Goal: Information Seeking & Learning: Learn about a topic

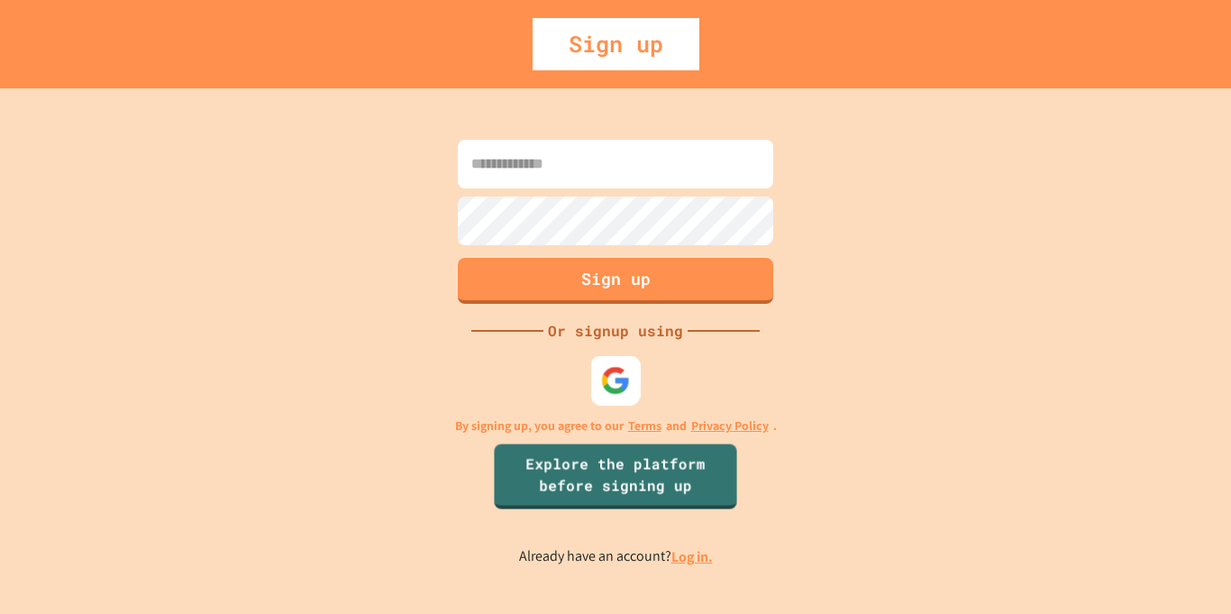
click at [618, 382] on img at bounding box center [616, 380] width 30 height 30
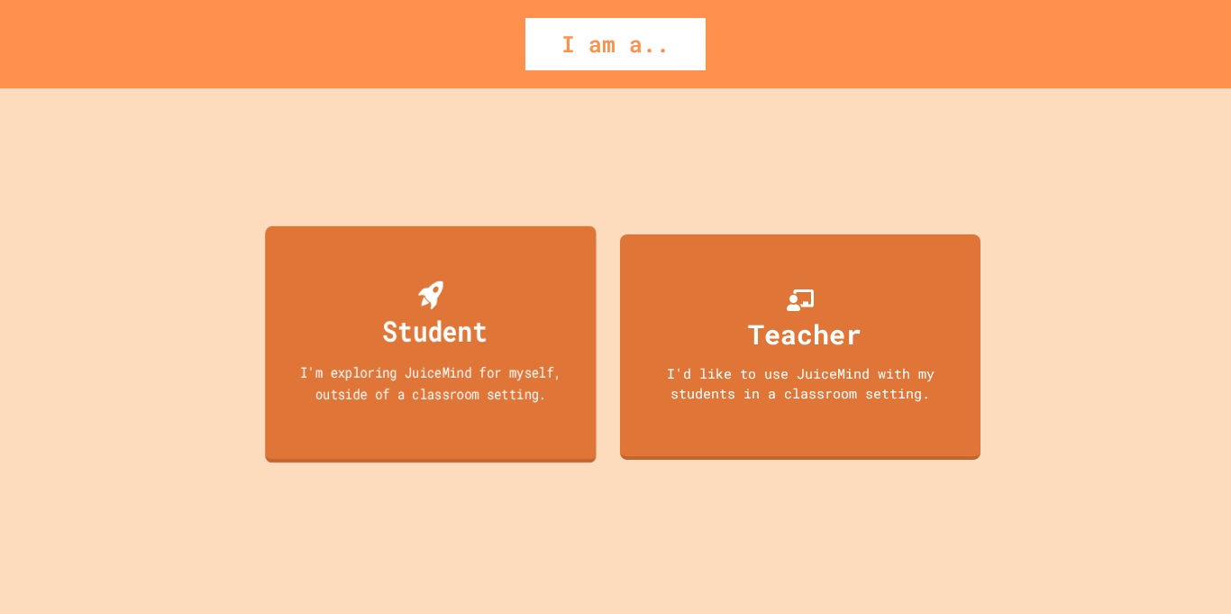
click at [488, 314] on div "Student" at bounding box center [435, 330] width 105 height 42
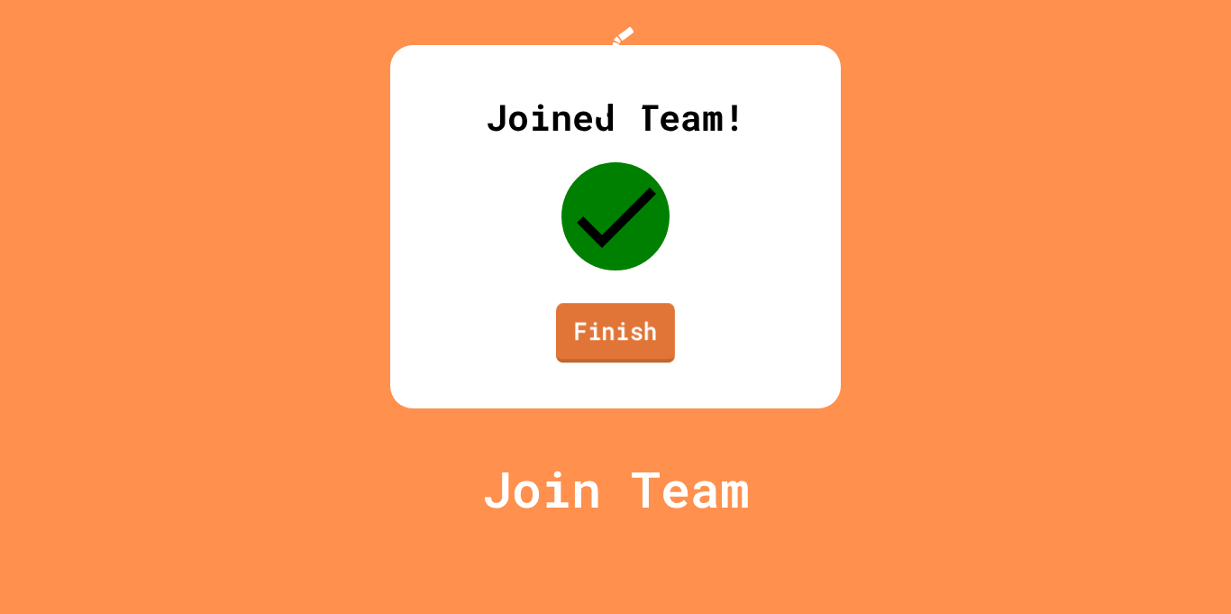
click at [629, 362] on link "Finish" at bounding box center [615, 332] width 119 height 59
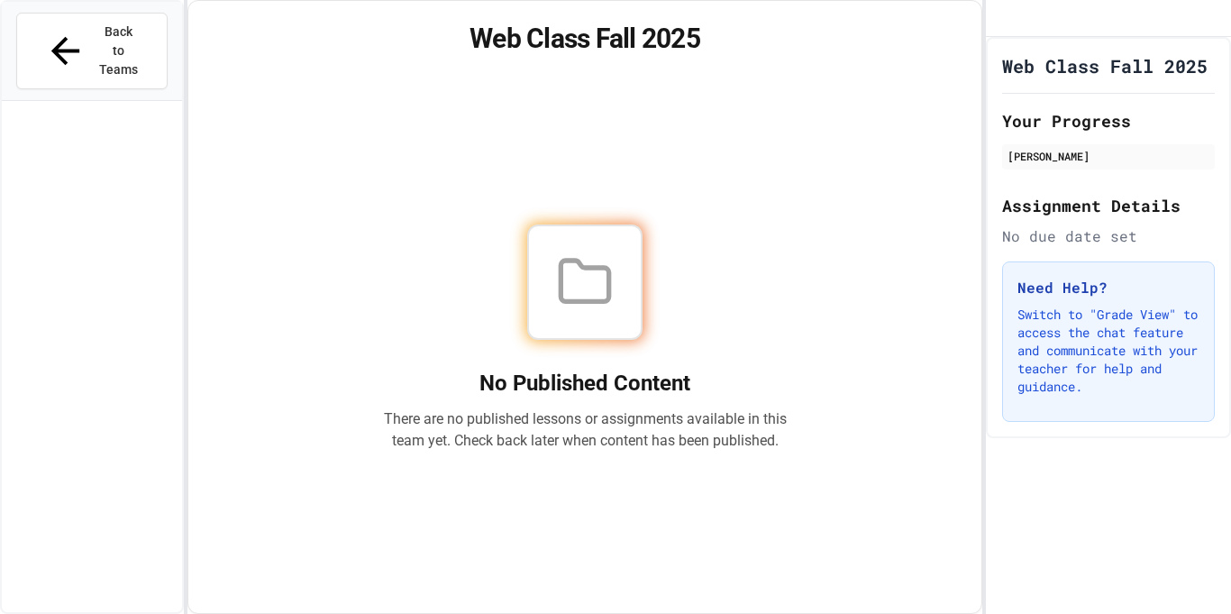
click at [663, 263] on div at bounding box center [585, 281] width 404 height 115
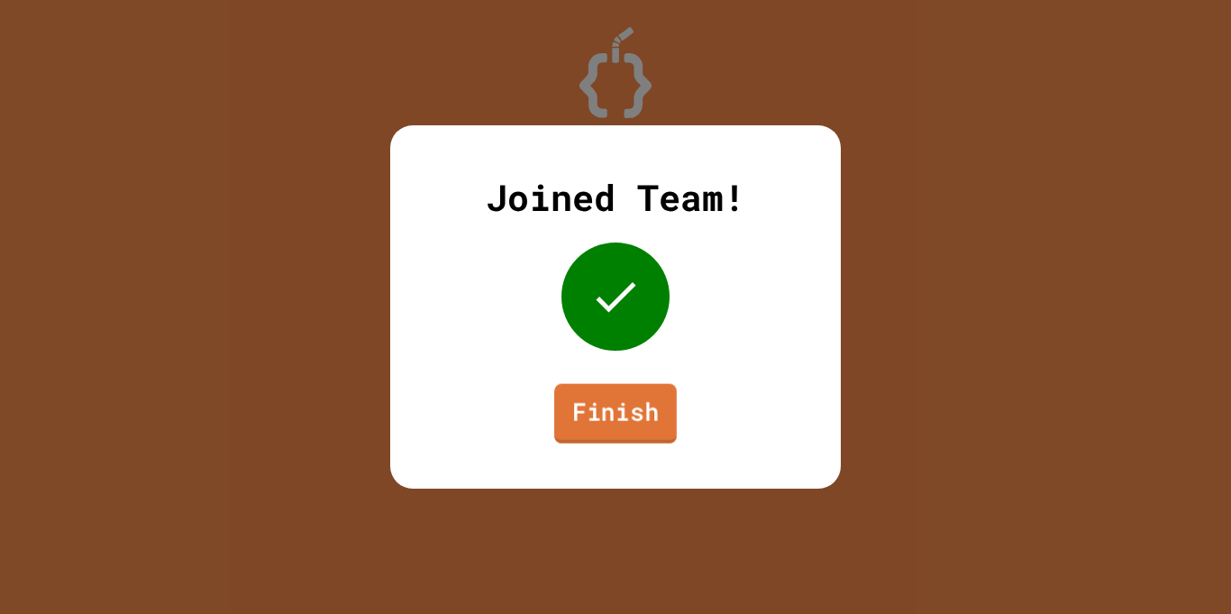
click at [599, 406] on link "Finish" at bounding box center [615, 413] width 123 height 59
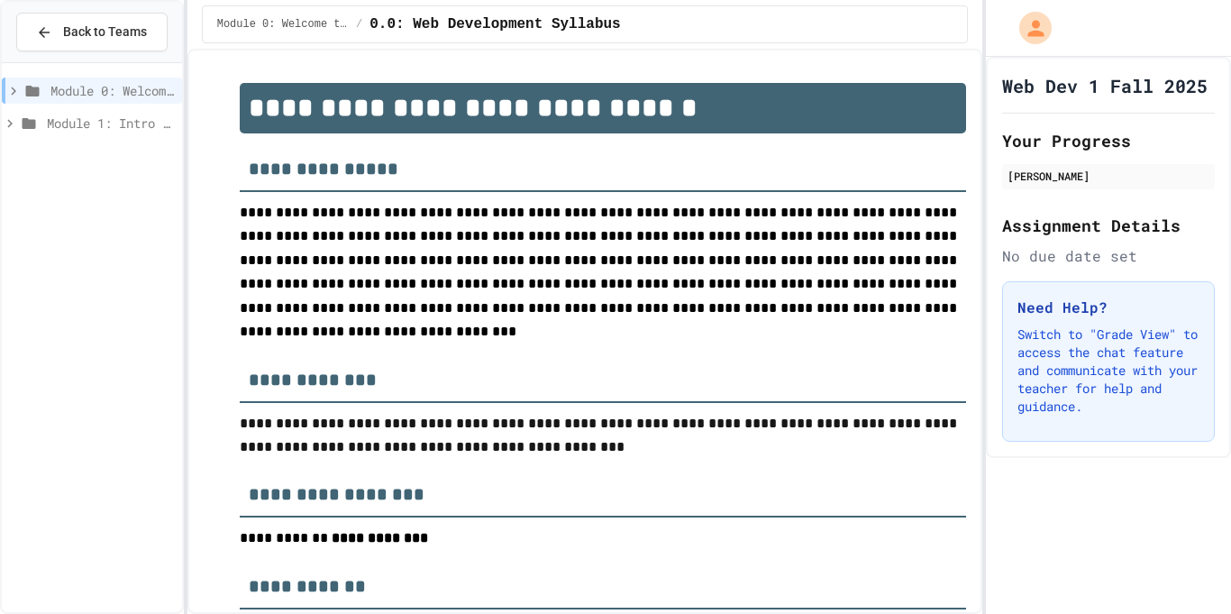
click at [132, 118] on span "Module 1: Intro to the Web" at bounding box center [111, 123] width 128 height 19
click at [101, 152] on span "1.1 The Internet and its Impact on Society" at bounding box center [115, 155] width 119 height 19
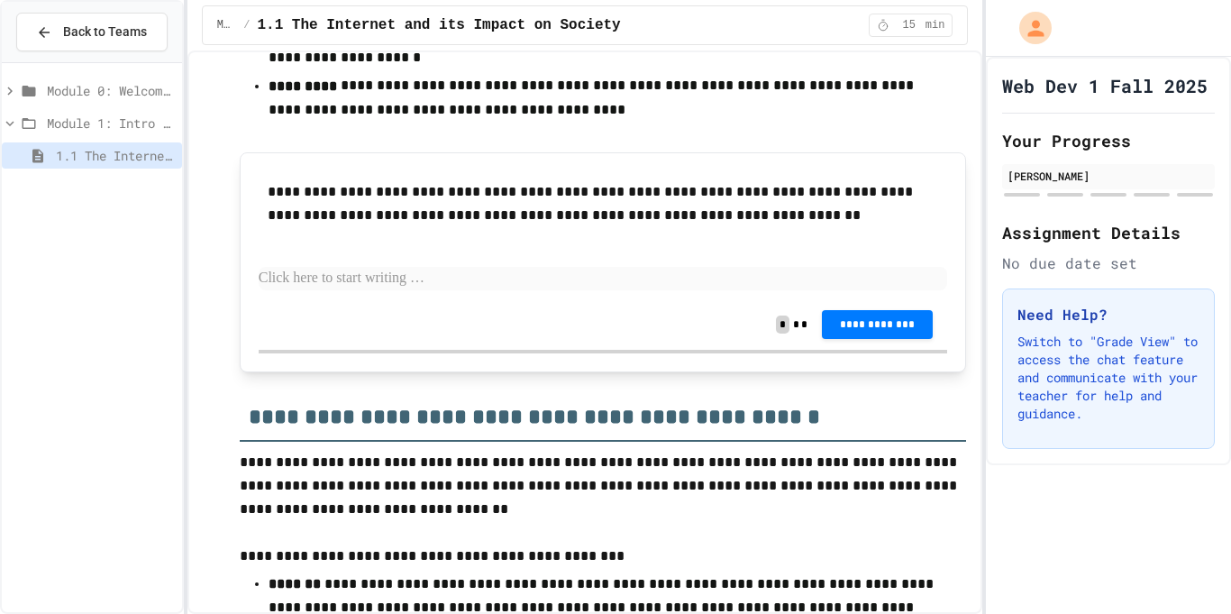
scroll to position [1712, 0]
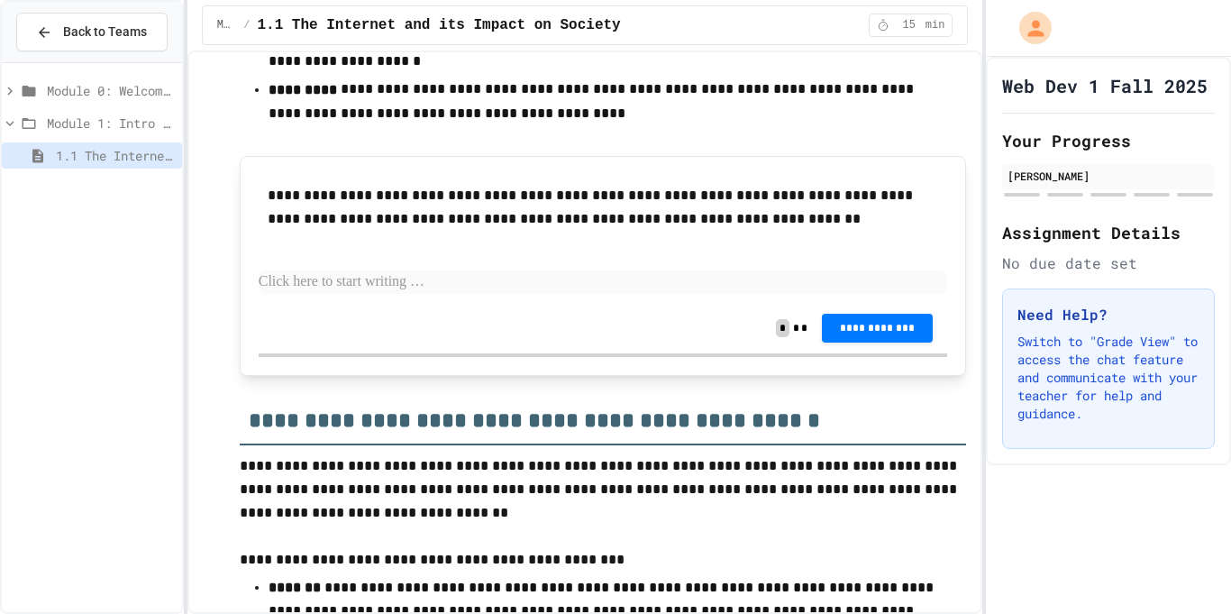
click at [500, 270] on p at bounding box center [604, 281] width 690 height 23
click at [108, 126] on span "Module 1: Intro to the Web" at bounding box center [111, 123] width 128 height 19
click at [99, 121] on span "Module 1: Intro to the Web" at bounding box center [112, 123] width 124 height 19
click at [102, 124] on span "Module 1: Intro to the Web" at bounding box center [111, 123] width 128 height 19
click at [571, 270] on p at bounding box center [604, 281] width 690 height 23
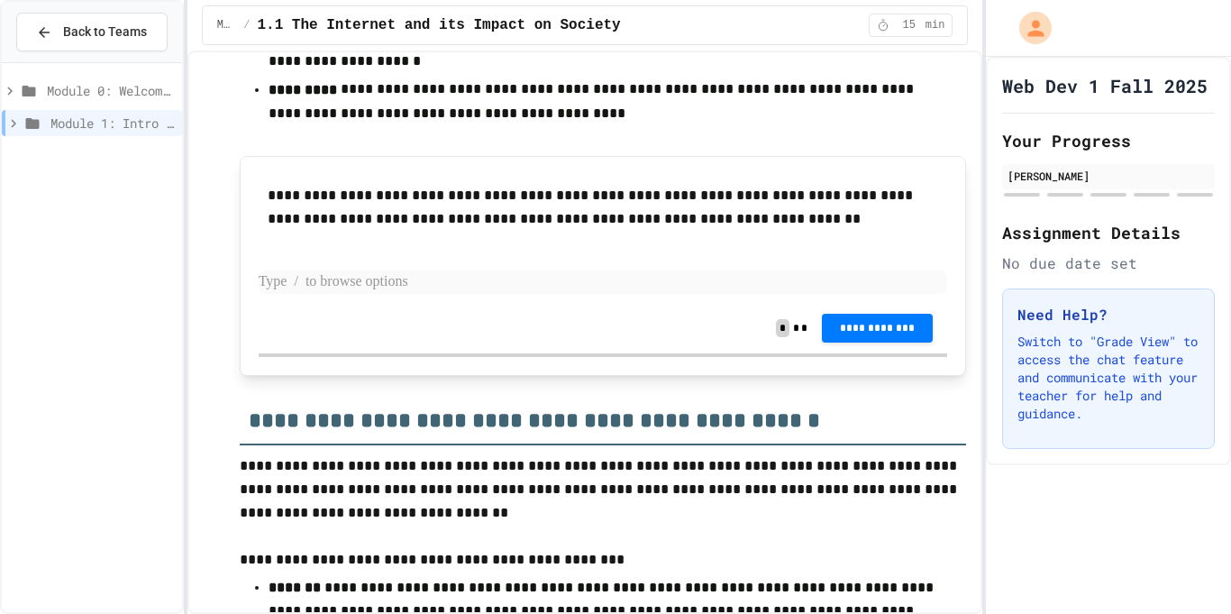
click at [424, 275] on p at bounding box center [604, 281] width 690 height 23
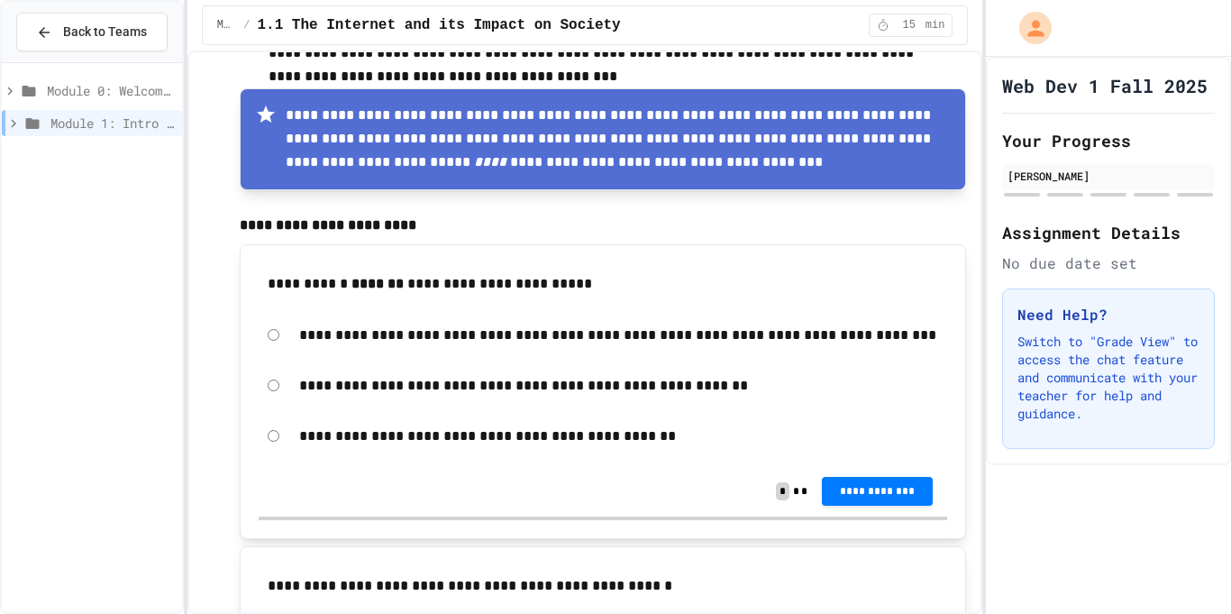
scroll to position [2519, 0]
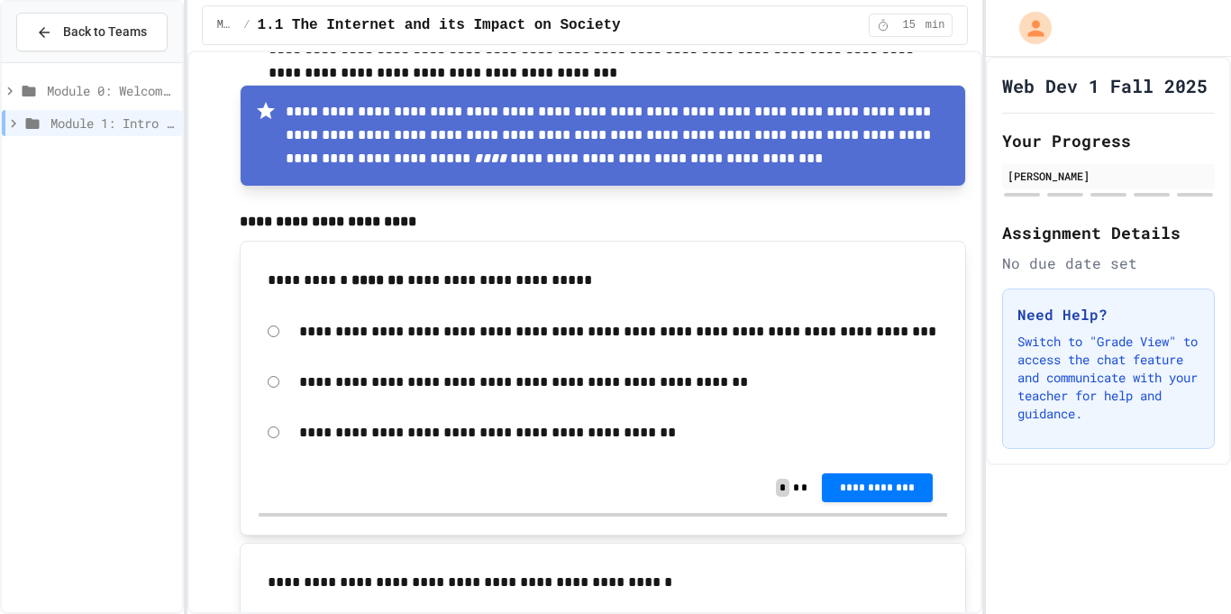
click at [501, 269] on p "**********" at bounding box center [604, 281] width 672 height 24
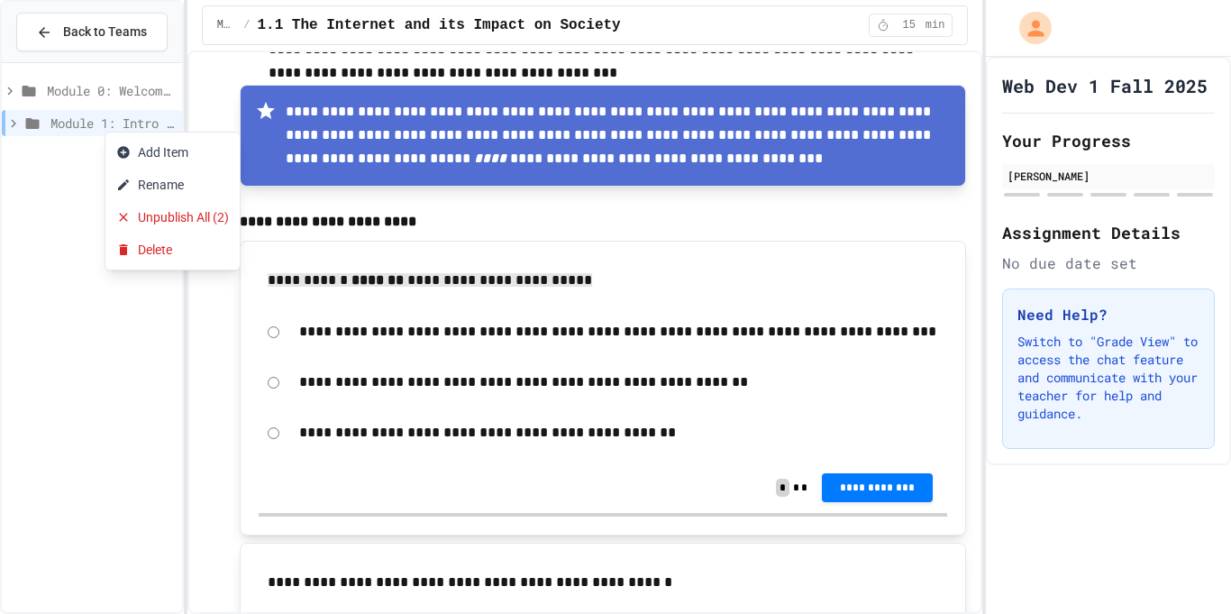
click at [75, 93] on div at bounding box center [615, 307] width 1231 height 614
click at [77, 89] on span "Module 0: Welcome to Web Development" at bounding box center [111, 90] width 128 height 19
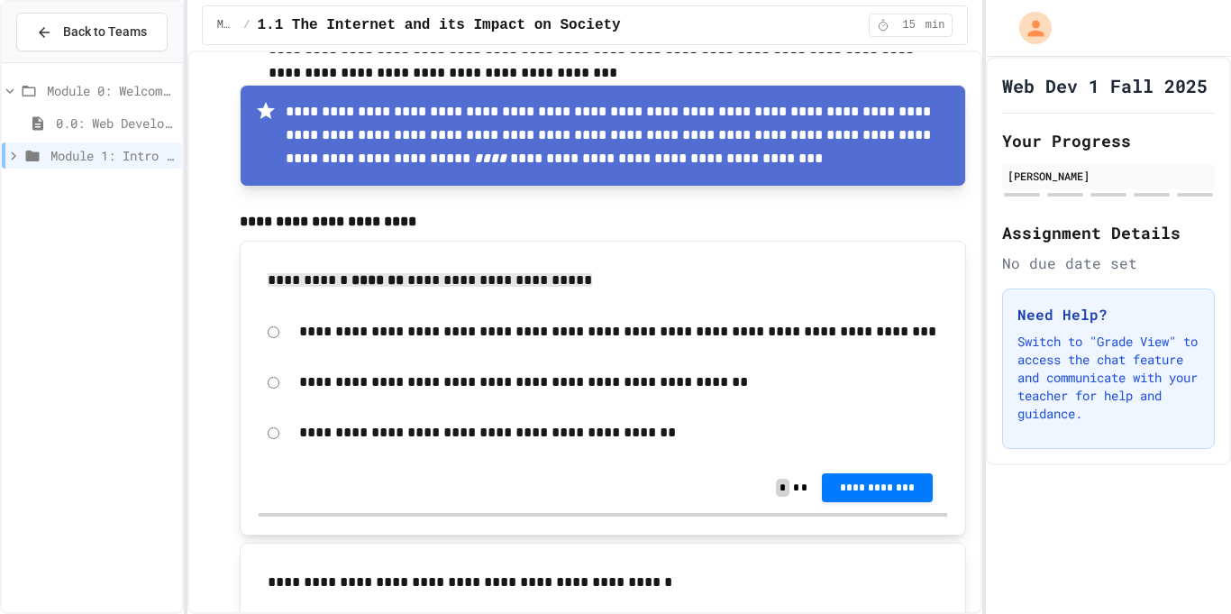
click at [78, 88] on span "Module 0: Welcome to Web Development" at bounding box center [111, 90] width 128 height 19
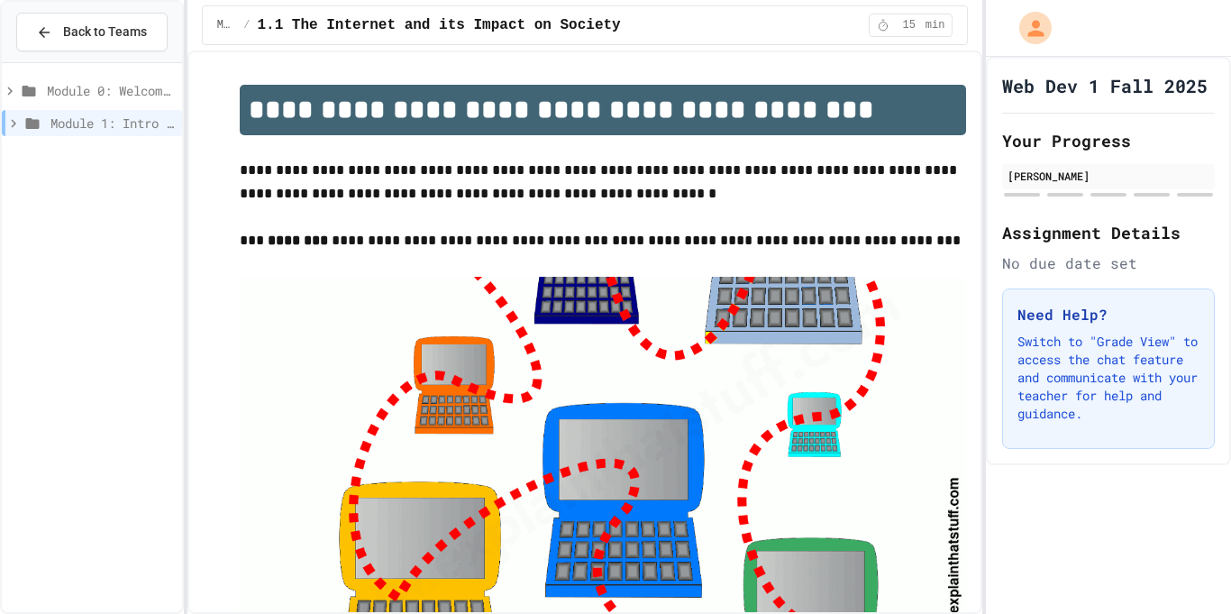
click at [100, 87] on span "Module 0: Welcome to Web Development" at bounding box center [111, 90] width 128 height 19
click at [133, 118] on span "0.0: Web Development Syllabus" at bounding box center [115, 123] width 119 height 19
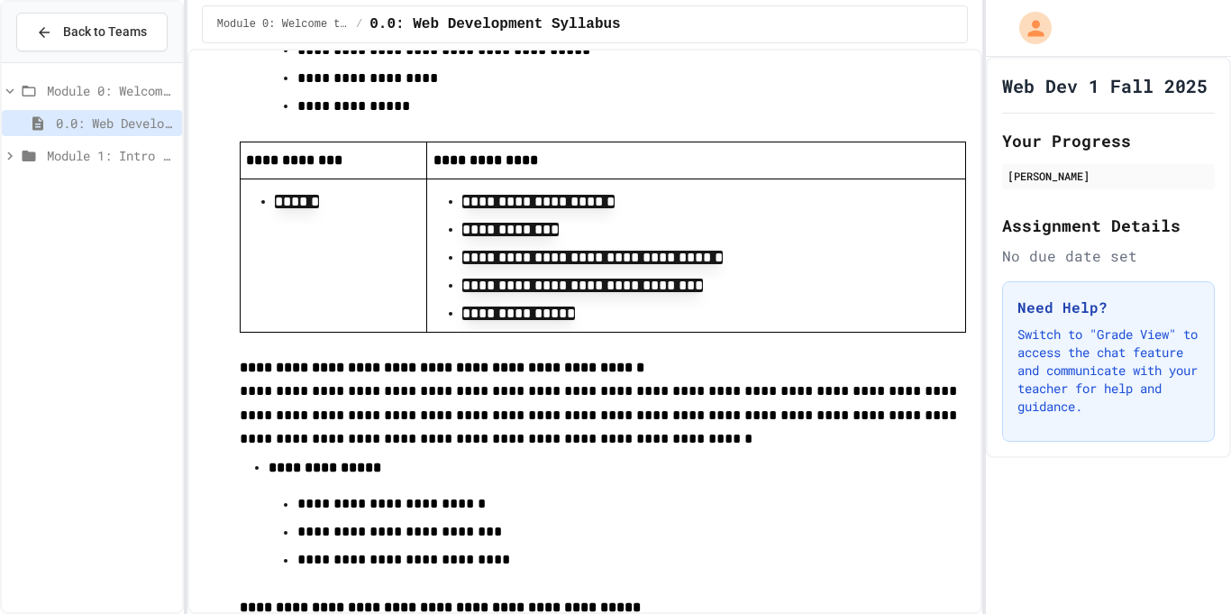
scroll to position [5871, 0]
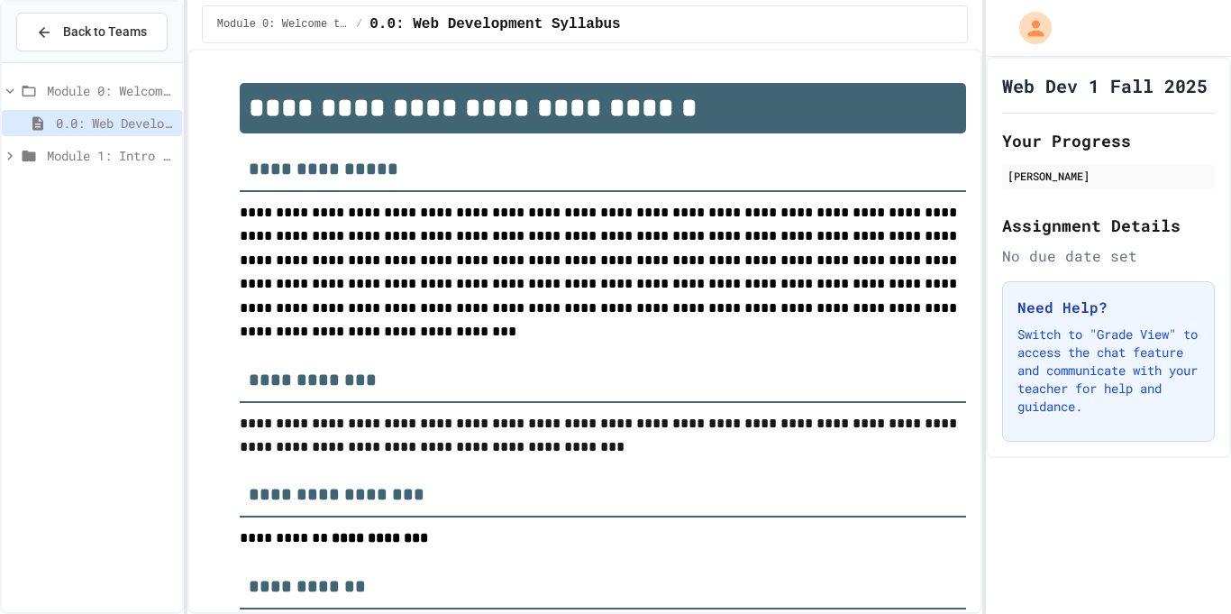
click at [57, 149] on span "Module 1: Intro to the Web" at bounding box center [111, 155] width 128 height 19
click at [74, 222] on span "1.2 How The Internet Works" at bounding box center [115, 220] width 119 height 19
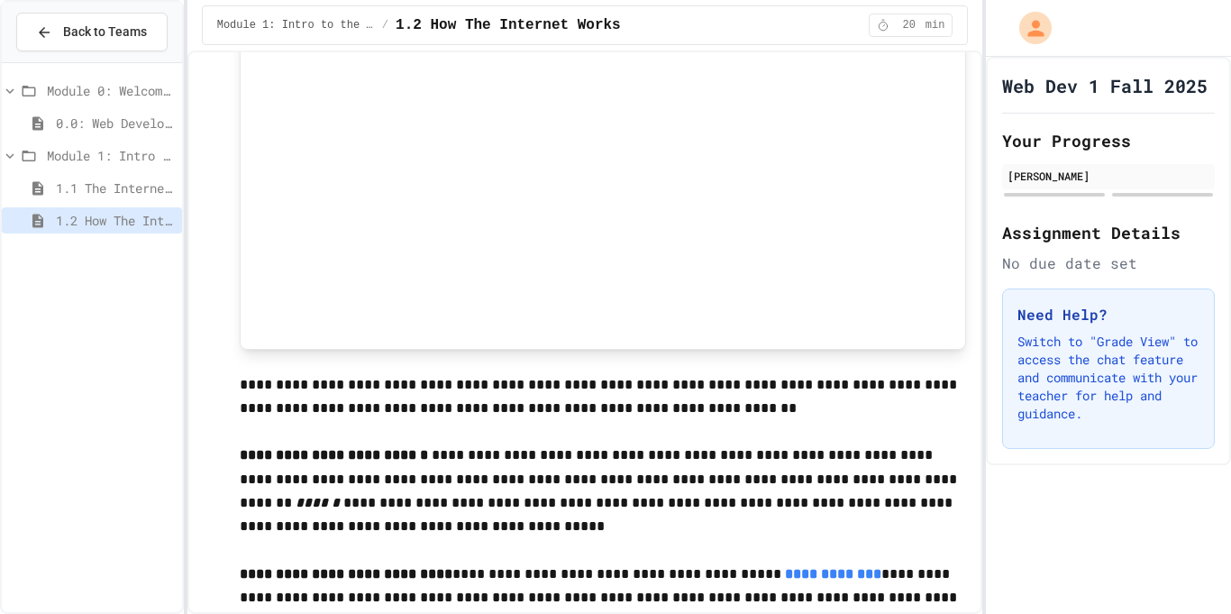
scroll to position [3775, 0]
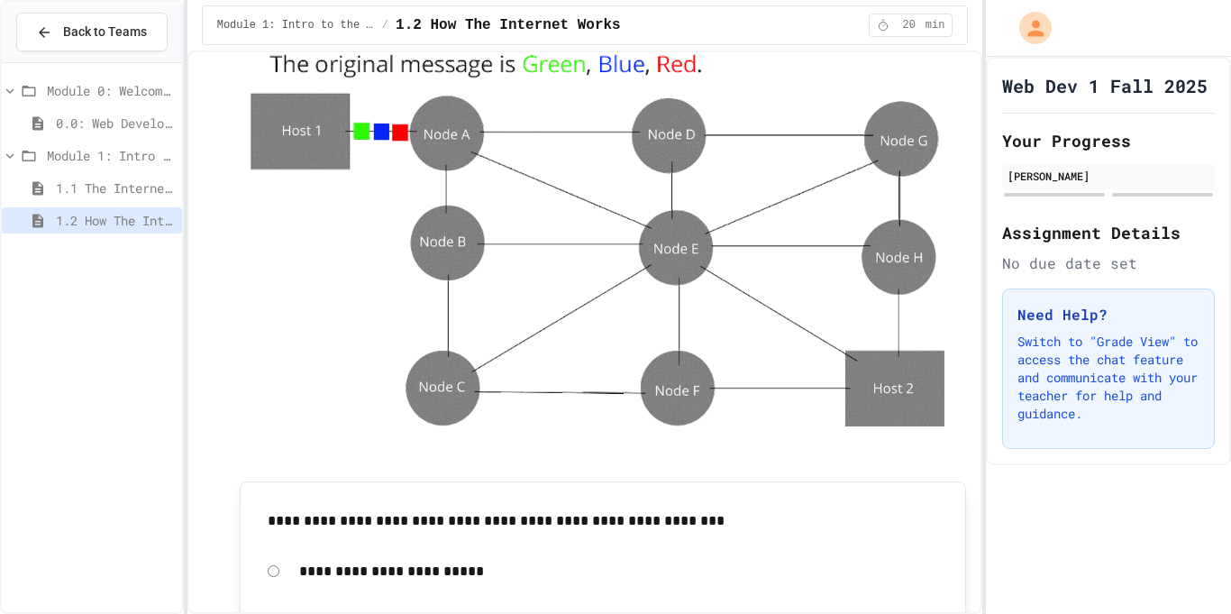
click at [890, 371] on img at bounding box center [604, 245] width 728 height 409
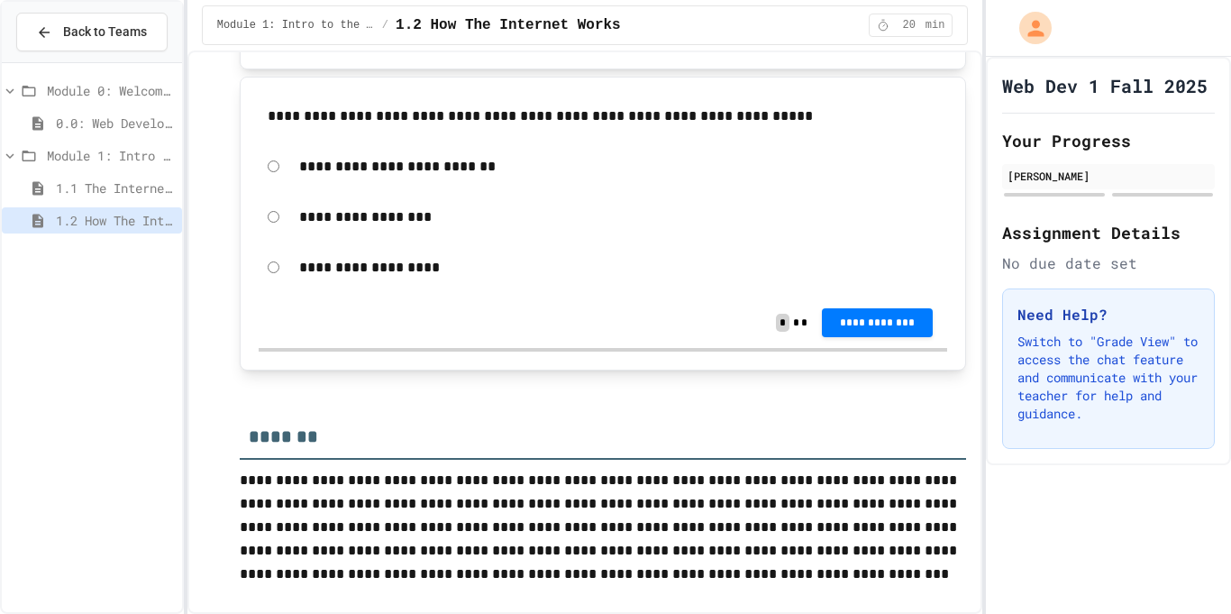
scroll to position [6241, 0]
